Goal: Information Seeking & Learning: Find specific fact

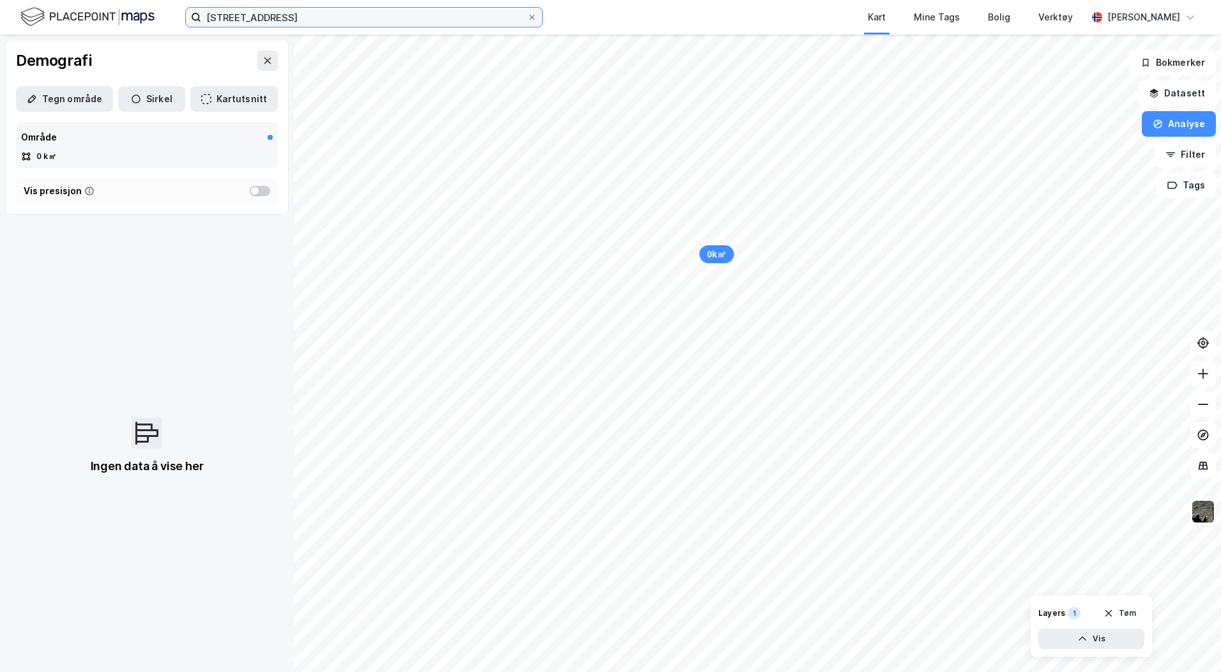
click at [294, 8] on input "[STREET_ADDRESS]" at bounding box center [364, 17] width 326 height 19
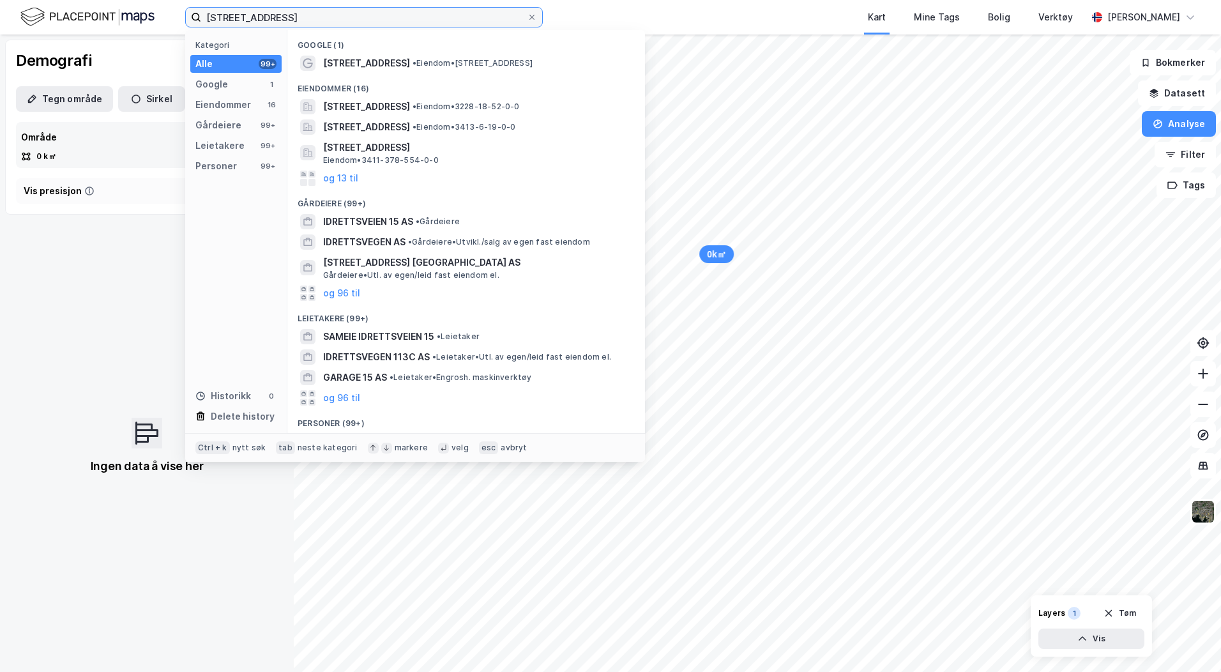
click at [302, 13] on input "[STREET_ADDRESS]" at bounding box center [364, 17] width 326 height 19
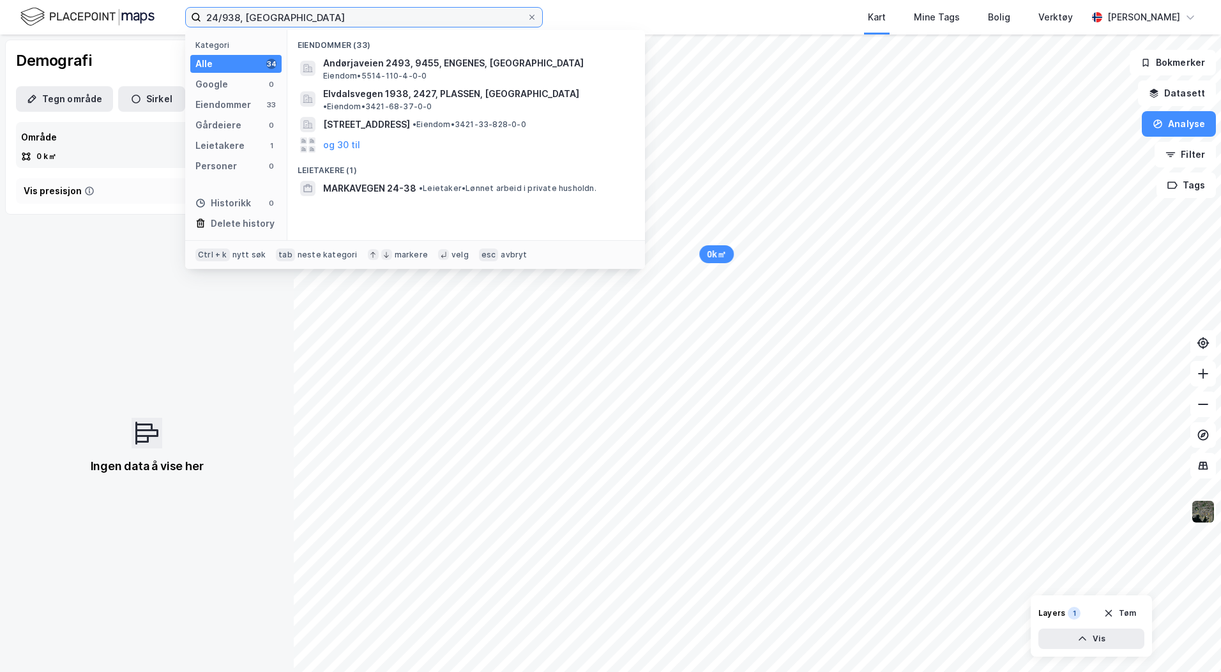
type input "24/938, [GEOGRAPHIC_DATA]"
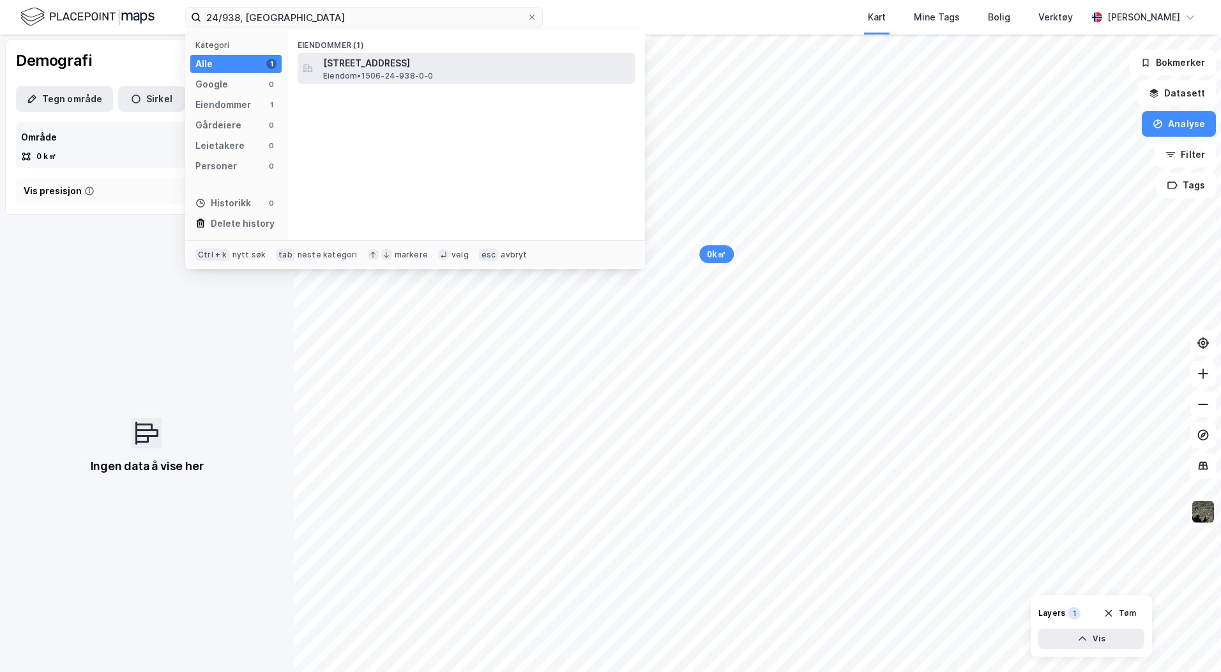
click at [347, 77] on span "Eiendom • 1506-24-938-0-0" at bounding box center [378, 76] width 110 height 10
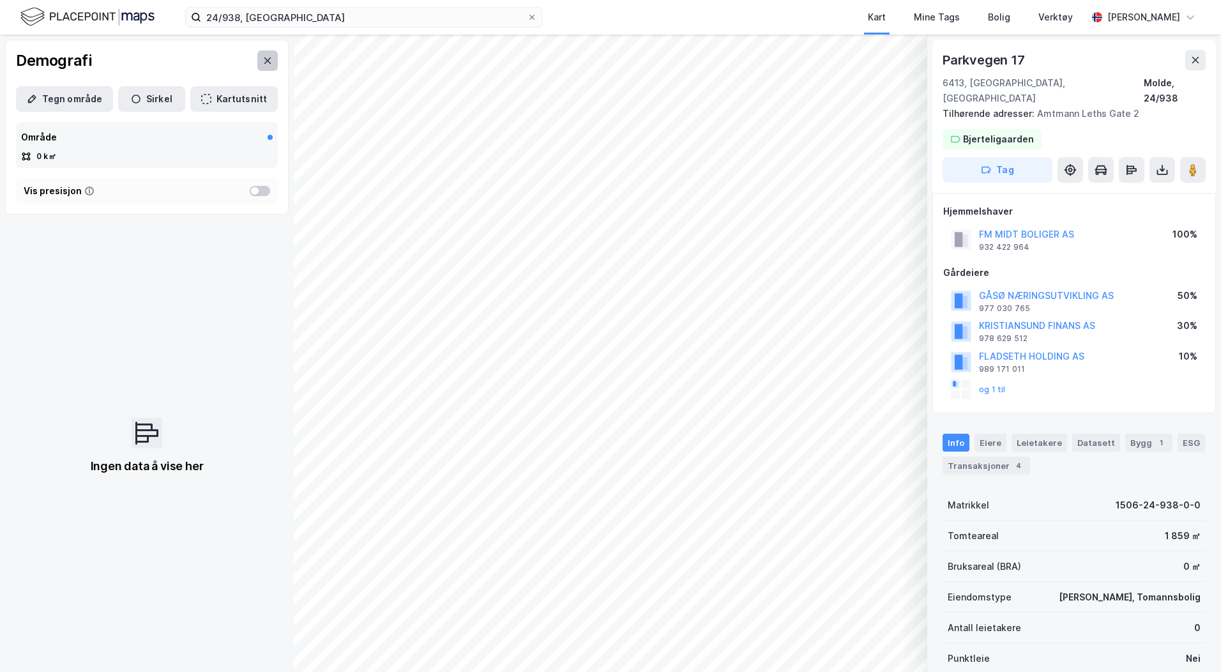
click at [257, 58] on button at bounding box center [267, 60] width 20 height 20
